Goal: Task Accomplishment & Management: Manage account settings

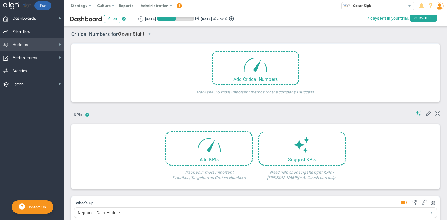
click at [34, 45] on span "Huddles Huddles" at bounding box center [32, 44] width 64 height 13
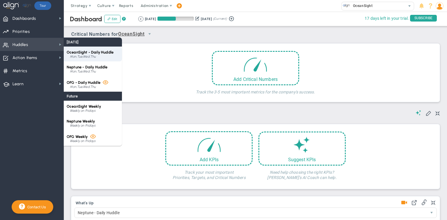
click at [100, 58] on div "Mon,Tue,Wed,Thu" at bounding box center [94, 56] width 49 height 3
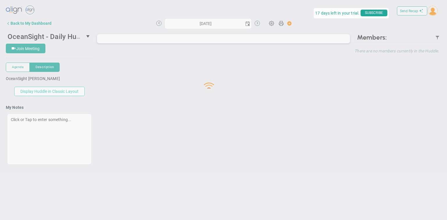
type input "[DATE]"
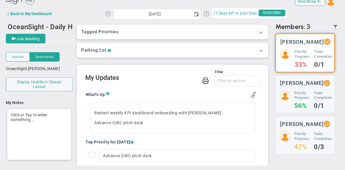
scroll to position [29, 0]
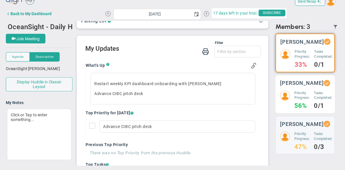
click at [299, 100] on h5 "Priority Progress:" at bounding box center [301, 95] width 15 height 10
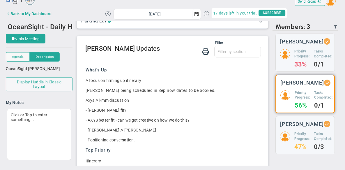
scroll to position [48, 0]
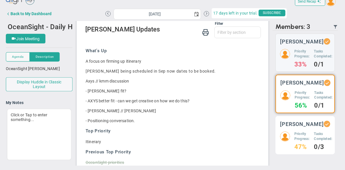
click at [285, 141] on img at bounding box center [285, 136] width 10 height 10
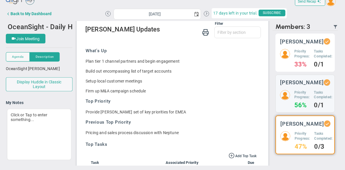
click at [289, 43] on h3 "[PERSON_NAME]" at bounding box center [302, 42] width 44 height 6
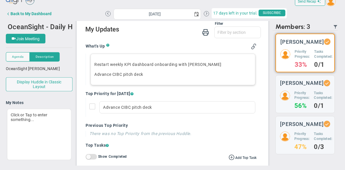
click at [210, 66] on p "Restart weekly KPI dashboard onboarding with [PERSON_NAME]" at bounding box center [172, 64] width 157 height 6
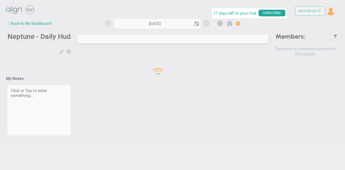
type input "[DATE]"
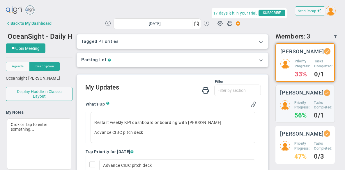
click at [285, 136] on div "[PERSON_NAME]" at bounding box center [305, 133] width 50 height 6
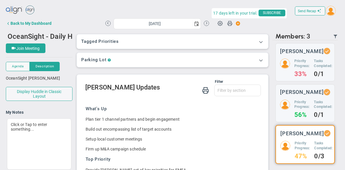
scroll to position [10, 0]
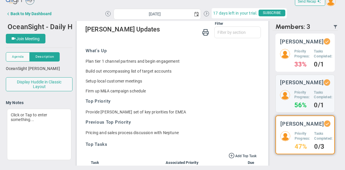
click at [293, 53] on div "[PERSON_NAME] Priority Progress: 33% Tasks Completed: 0/1" at bounding box center [304, 52] width 59 height 38
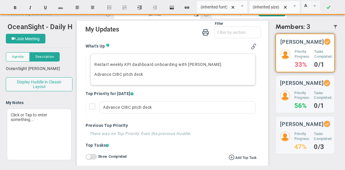
click at [94, 63] on p "Restart weekly KPI dashboard onboarding with [PERSON_NAME]" at bounding box center [172, 64] width 157 height 6
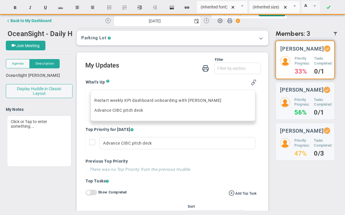
scroll to position [3, 0]
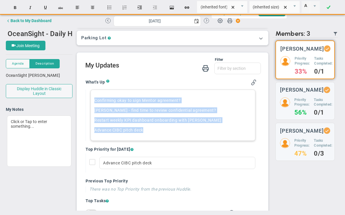
drag, startPoint x: 154, startPoint y: 129, endPoint x: 92, endPoint y: 98, distance: 69.0
click at [92, 98] on div "Confirming okay to sign Mentor agreement? Craig - find time to review confident…" at bounding box center [172, 115] width 165 height 51
copy div "Confirming okay to sign Mentor agreement? Craig - find time to review confident…"
click at [195, 104] on div "Confirming okay to sign Mentor agreement? [PERSON_NAME] - find time to review c…" at bounding box center [172, 115] width 165 height 51
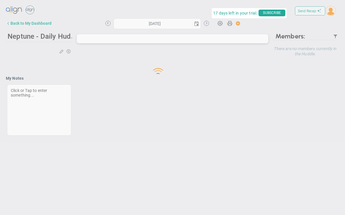
type input "[DATE]"
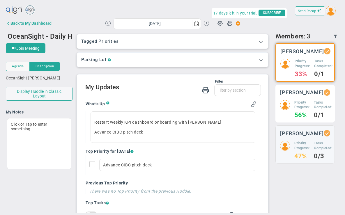
click at [307, 103] on div "Craig Churchill Priority Progress: 56% Tasks Completed: 0/1" at bounding box center [304, 104] width 59 height 38
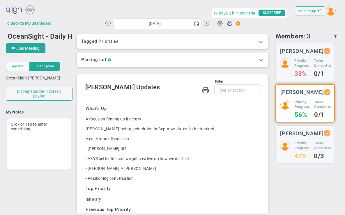
scroll to position [3, 0]
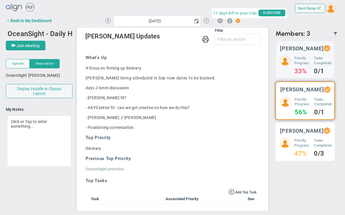
click at [293, 142] on div "Matt Burdyny Priority Progress: 47% Tasks Completed: 0/3" at bounding box center [304, 142] width 59 height 38
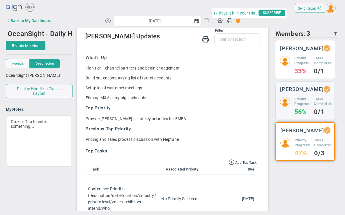
click at [289, 59] on div "[PERSON_NAME] Priority Progress: 33% Tasks Completed: 0/1" at bounding box center [304, 59] width 59 height 38
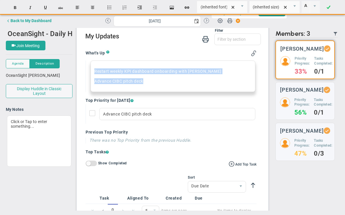
drag, startPoint x: 140, startPoint y: 82, endPoint x: 77, endPoint y: 67, distance: 64.2
click at [77, 67] on div "Filter What's Up Top Priorities Top Tasks Stucks Priorities ? ?" at bounding box center [172, 167] width 191 height 287
paste div
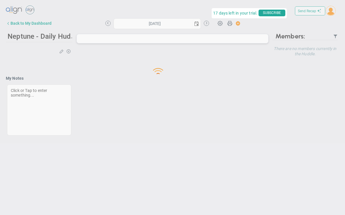
type input "[DATE]"
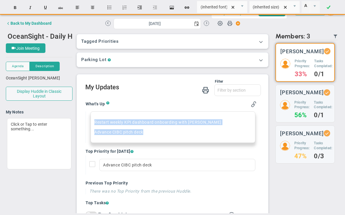
drag, startPoint x: 139, startPoint y: 131, endPoint x: 89, endPoint y: 120, distance: 51.8
click at [89, 120] on div "Restart weekly KPI dashboard onboarding with [PERSON_NAME] Advance CIBC pitch d…" at bounding box center [171, 126] width 171 height 31
paste div
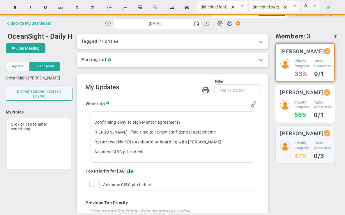
click at [289, 118] on div "Priority Progress: 56% Tasks Completed: 0/1" at bounding box center [305, 109] width 50 height 18
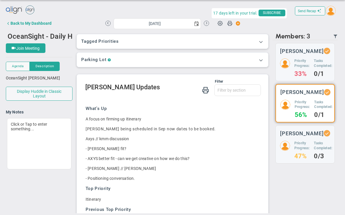
scroll to position [3, 0]
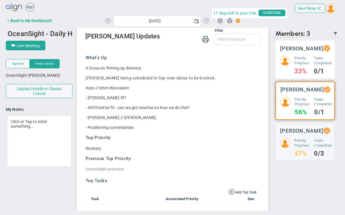
click at [289, 67] on div "Priority Progress: 33% Tasks Completed: 0/1" at bounding box center [305, 65] width 50 height 18
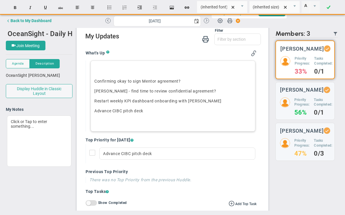
click at [102, 72] on p "﻿" at bounding box center [172, 71] width 157 height 6
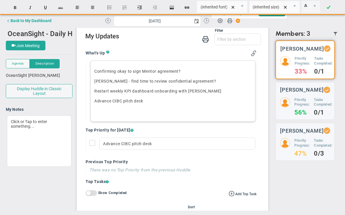
click at [119, 110] on p "﻿" at bounding box center [172, 111] width 157 height 6
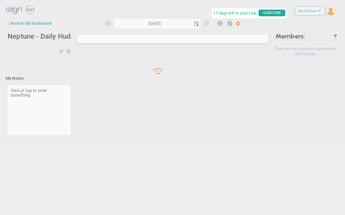
type input "[DATE]"
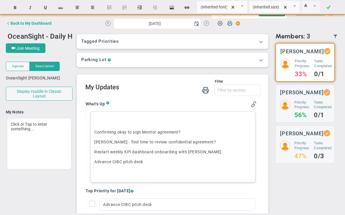
click at [124, 120] on p "﻿" at bounding box center [172, 122] width 157 height 6
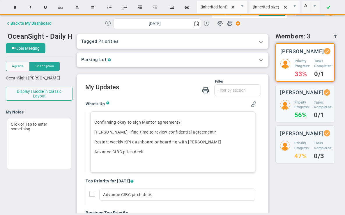
click at [117, 162] on p "﻿" at bounding box center [172, 162] width 157 height 6
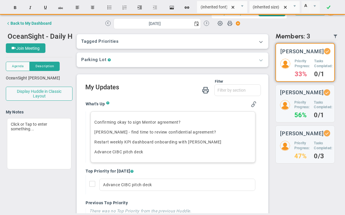
click at [258, 61] on span at bounding box center [261, 60] width 6 height 6
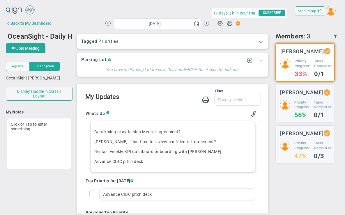
click at [258, 61] on span at bounding box center [261, 60] width 6 height 6
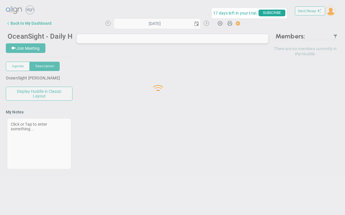
type input "[DATE]"
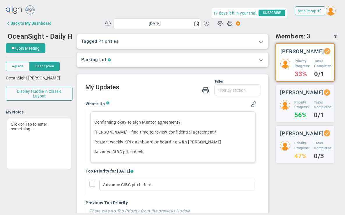
click at [125, 132] on p "[PERSON_NAME] - find time to review confidential agreement?" at bounding box center [172, 132] width 157 height 6
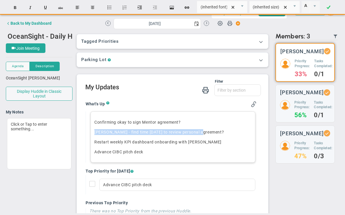
copy p "[PERSON_NAME] - find time [DATE] to review personal agreement?"
click at [224, 147] on div "Confirming okay to sign Mentor agreement? [PERSON_NAME] - find time [DATE] to r…" at bounding box center [172, 136] width 165 height 51
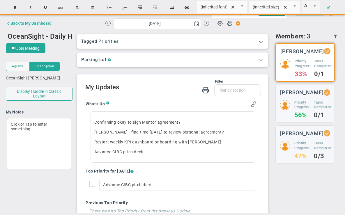
click at [258, 59] on span at bounding box center [261, 60] width 6 height 6
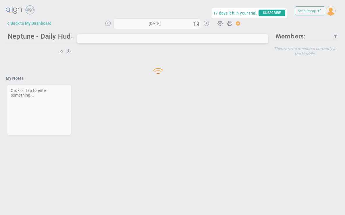
type input "[DATE]"
